Goal: Find specific page/section: Find specific page/section

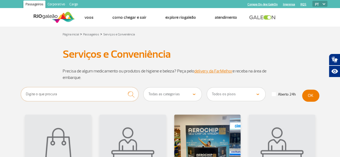
click at [69, 95] on input "text" at bounding box center [80, 94] width 118 height 14
click at [124, 87] on button "submit" at bounding box center [131, 94] width 15 height 14
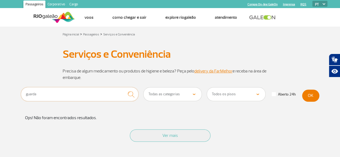
click at [70, 95] on input "guarda" at bounding box center [80, 94] width 118 height 14
type input "r"
type input "armário"
click at [124, 87] on button "submit" at bounding box center [131, 94] width 15 height 14
click at [70, 95] on input "armário" at bounding box center [80, 94] width 118 height 14
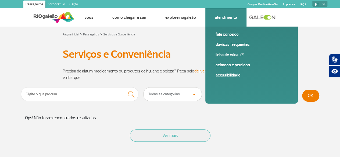
click at [226, 34] on link "Fale conosco" at bounding box center [251, 34] width 72 height 6
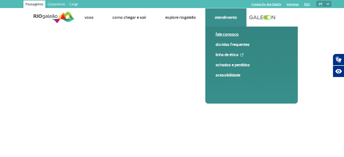
click at [226, 34] on link "Fale conosco" at bounding box center [251, 34] width 72 height 6
